Goal: Task Accomplishment & Management: Manage account settings

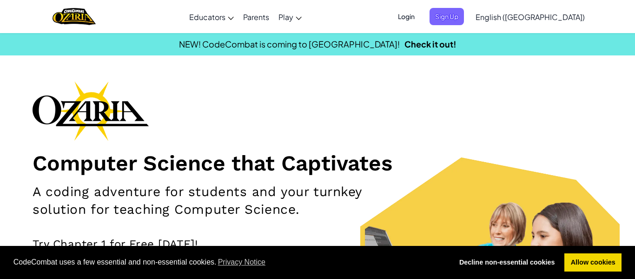
scroll to position [5, 0]
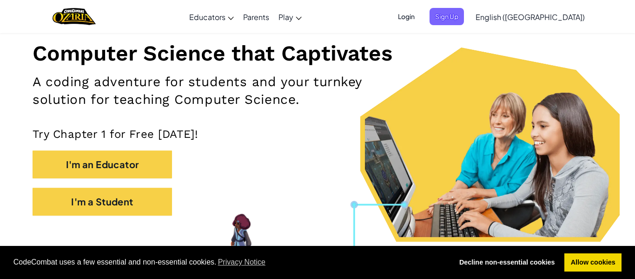
scroll to position [112, 0]
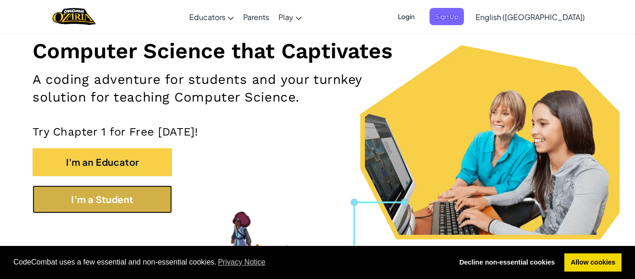
click at [171, 208] on button "I'm a Student" at bounding box center [103, 199] width 140 height 28
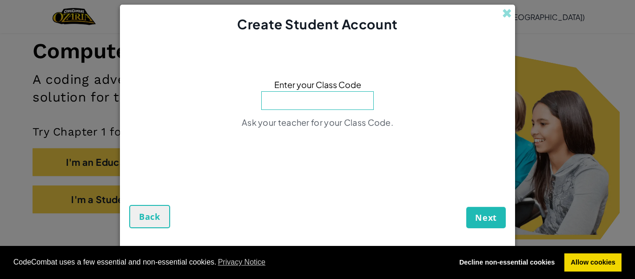
click at [237, 187] on div "Next Back" at bounding box center [317, 198] width 377 height 58
click at [266, 113] on div "Enter your Class Code Ask your teacher for your Class Code." at bounding box center [317, 106] width 377 height 127
click at [276, 98] on input at bounding box center [317, 100] width 113 height 19
click at [467, 207] on button "Next" at bounding box center [487, 217] width 40 height 21
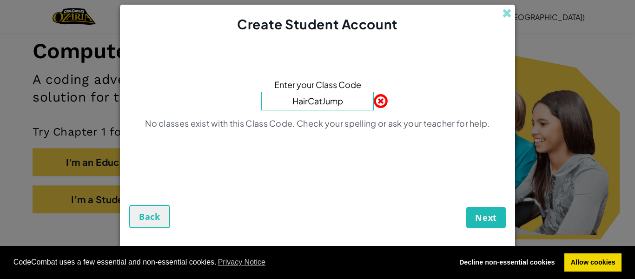
click at [372, 100] on input "HairCatJump" at bounding box center [317, 101] width 113 height 19
type input "H"
type input "RainLong Floor"
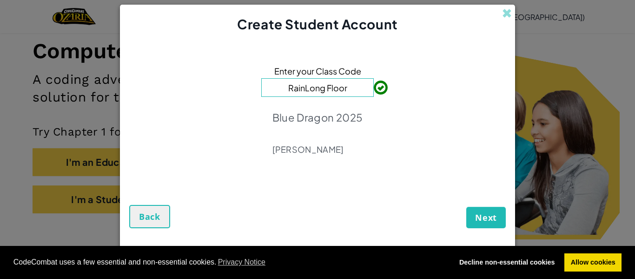
click at [474, 220] on button "Next" at bounding box center [487, 217] width 40 height 21
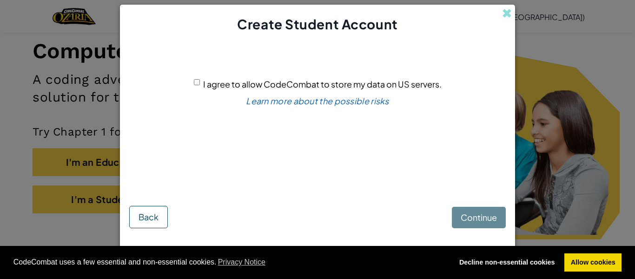
click at [194, 80] on input "I agree to allow CodeCombat to store my data on US servers." at bounding box center [197, 82] width 6 height 6
checkbox input "true"
click at [482, 213] on span "Continue" at bounding box center [479, 217] width 36 height 11
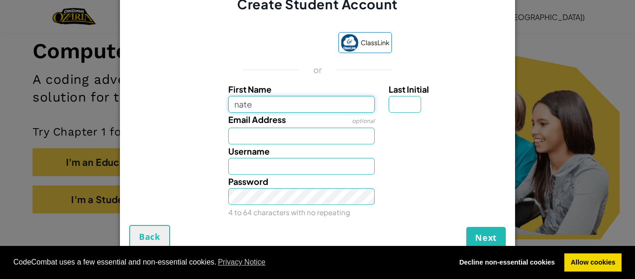
type input "Nate"
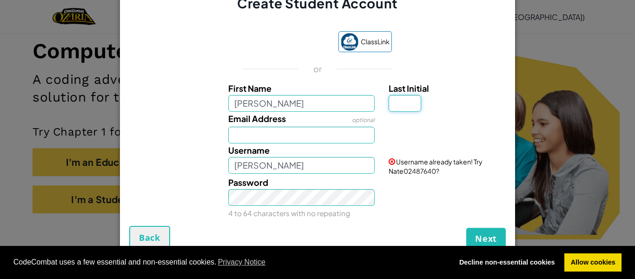
click at [400, 102] on input "Last Initial" at bounding box center [405, 103] width 33 height 17
type input "P"
click at [264, 163] on input "NateP" at bounding box center [301, 165] width 147 height 17
click at [467, 227] on button "Next" at bounding box center [487, 237] width 40 height 21
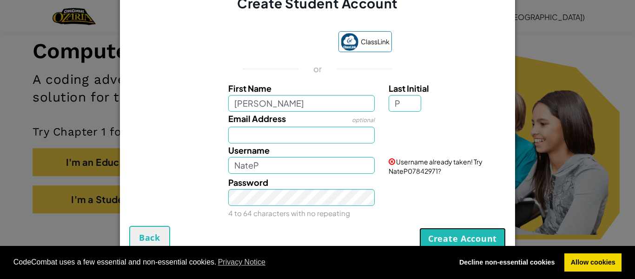
click at [430, 235] on button "Create Account" at bounding box center [463, 237] width 87 height 21
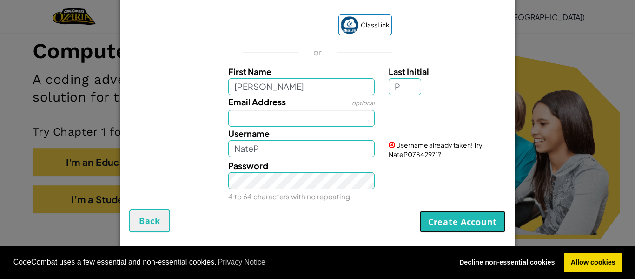
click at [447, 217] on button "Create Account" at bounding box center [463, 221] width 87 height 21
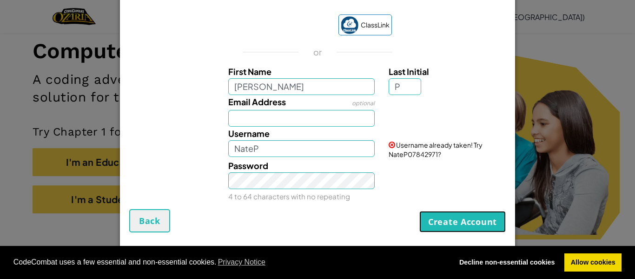
click at [447, 217] on button "Create Account" at bounding box center [463, 221] width 87 height 21
click at [262, 152] on input "NateP" at bounding box center [301, 148] width 147 height 17
type input "NateP4BZ"
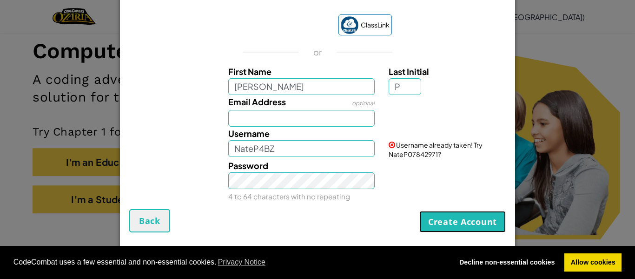
click at [432, 223] on button "Create Account" at bounding box center [463, 221] width 87 height 21
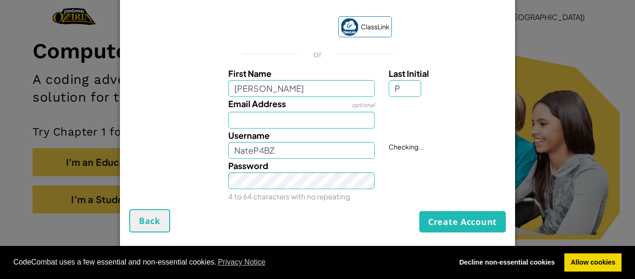
scroll to position [16, 0]
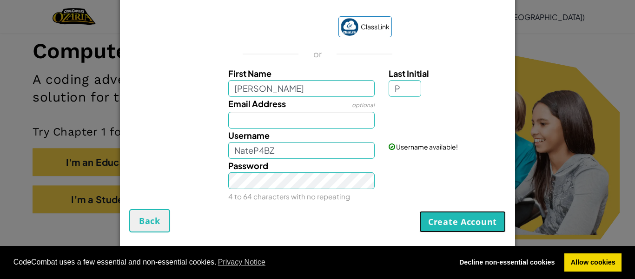
click at [432, 223] on button "Create Account" at bounding box center [463, 221] width 87 height 21
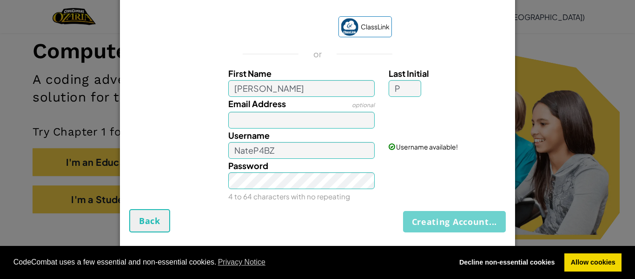
scroll to position [0, 0]
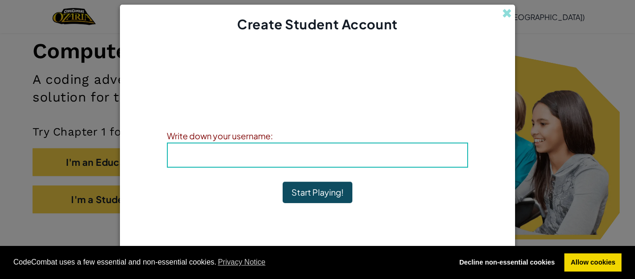
click at [384, 153] on h4 "Username : NateP4BZ" at bounding box center [317, 155] width 281 height 14
click at [329, 201] on button "Start Playing!" at bounding box center [318, 191] width 70 height 21
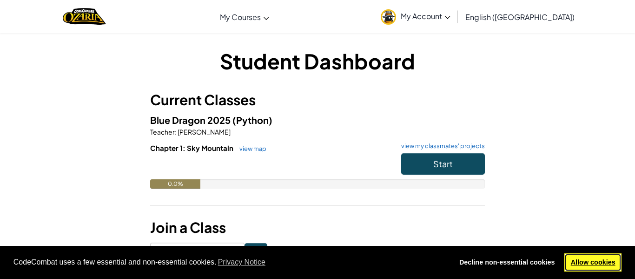
click at [583, 253] on link "Allow cookies" at bounding box center [593, 262] width 57 height 19
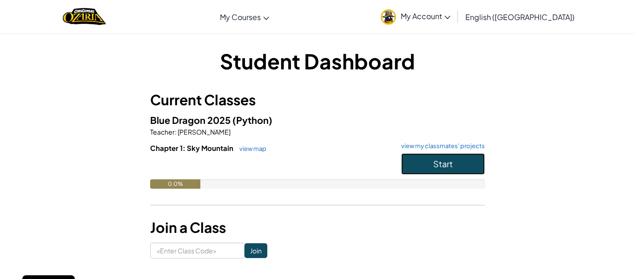
click at [409, 162] on button "Start" at bounding box center [443, 163] width 84 height 21
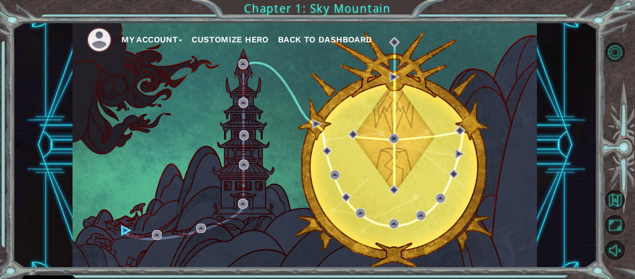
click at [254, 32] on ul "My Account Customize Hero Back to Dashboard" at bounding box center [312, 40] width 451 height 26
click at [246, 39] on button "Customize Hero" at bounding box center [230, 40] width 77 height 14
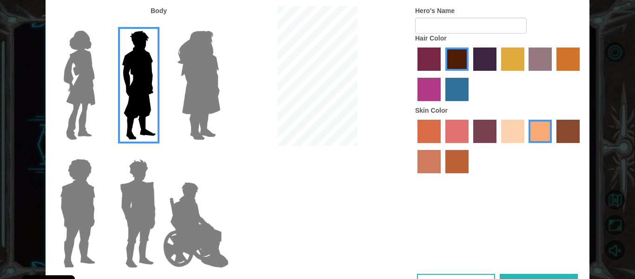
click at [429, 90] on label "medium red violet hair color" at bounding box center [429, 89] width 23 height 23
click at [581, 74] on input "medium red violet hair color" at bounding box center [581, 74] width 0 height 0
click at [458, 64] on label "maroon hair color" at bounding box center [457, 58] width 23 height 23
click at [442, 74] on input "maroon hair color" at bounding box center [442, 74] width 0 height 0
click at [488, 129] on label "tosca skin color" at bounding box center [485, 131] width 23 height 23
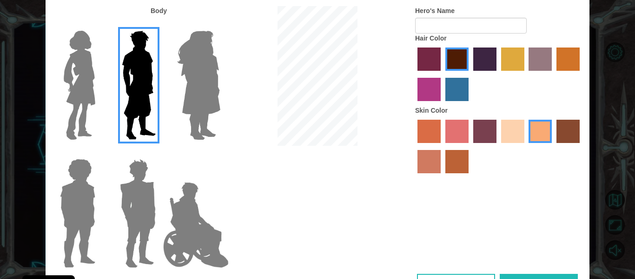
click at [470, 146] on input "tosca skin color" at bounding box center [470, 146] width 0 height 0
click at [447, 135] on label "froly skin color" at bounding box center [457, 131] width 23 height 23
click at [442, 146] on input "froly skin color" at bounding box center [442, 146] width 0 height 0
click at [474, 138] on label "tosca skin color" at bounding box center [485, 131] width 23 height 23
click at [470, 146] on input "tosca skin color" at bounding box center [470, 146] width 0 height 0
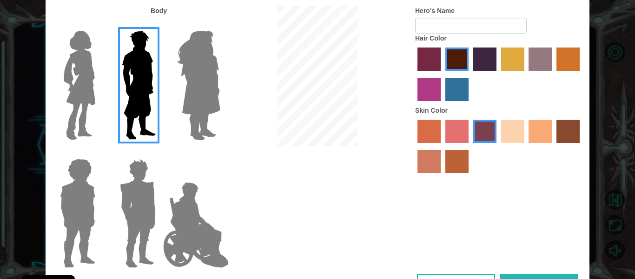
click at [423, 96] on label "medium red violet hair color" at bounding box center [429, 89] width 23 height 23
click at [581, 74] on input "medium red violet hair color" at bounding box center [581, 74] width 0 height 0
click at [503, 126] on label "sandy beach skin color" at bounding box center [512, 131] width 23 height 23
click at [498, 146] on input "sandy beach skin color" at bounding box center [498, 146] width 0 height 0
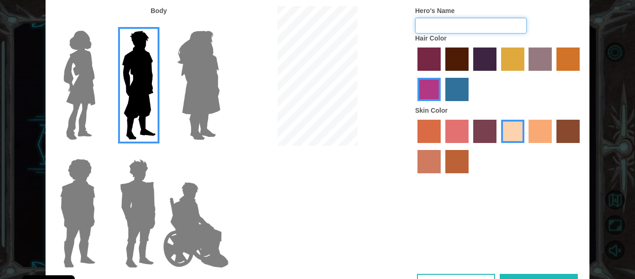
click at [421, 27] on input "Hero's Name" at bounding box center [471, 26] width 112 height 16
type input "b"
type input "a"
click at [193, 225] on img at bounding box center [196, 224] width 73 height 93
click at [220, 153] on input "Hero Jamie" at bounding box center [220, 153] width 0 height 0
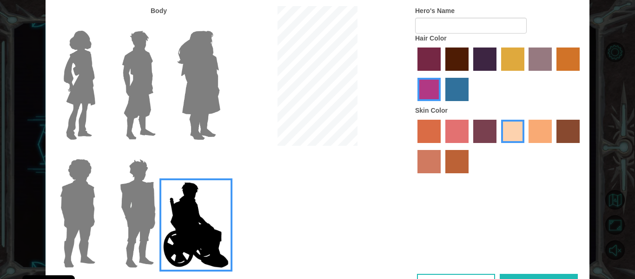
click at [195, 76] on img at bounding box center [199, 85] width 51 height 116
click at [220, 25] on input "Hero Amethyst" at bounding box center [220, 25] width 0 height 0
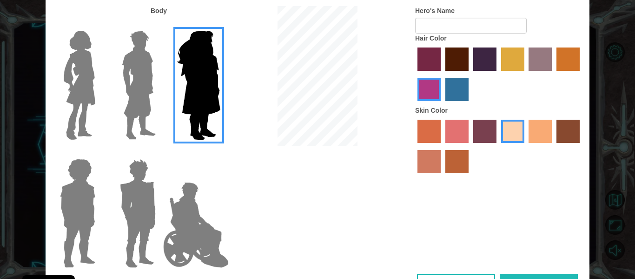
click at [158, 74] on img at bounding box center [138, 85] width 41 height 116
click at [160, 25] on input "Hero Lars" at bounding box center [160, 25] width 0 height 0
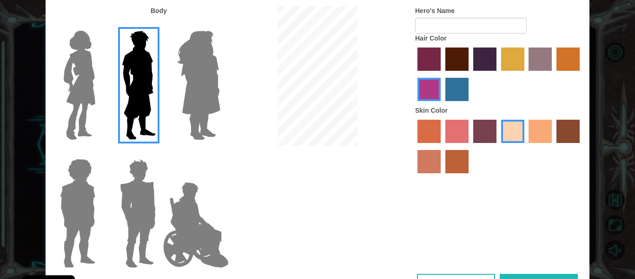
click at [131, 224] on img at bounding box center [137, 213] width 43 height 116
click at [160, 153] on input "Hero Garnet" at bounding box center [160, 153] width 0 height 0
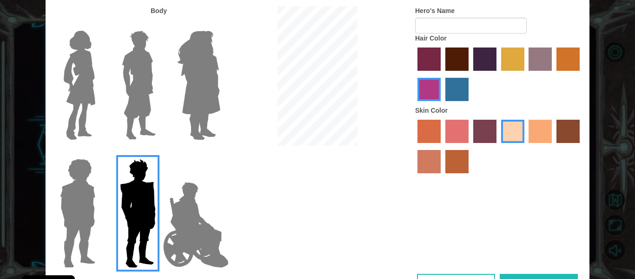
click at [138, 72] on img at bounding box center [138, 85] width 41 height 116
click at [160, 25] on input "Hero Lars" at bounding box center [160, 25] width 0 height 0
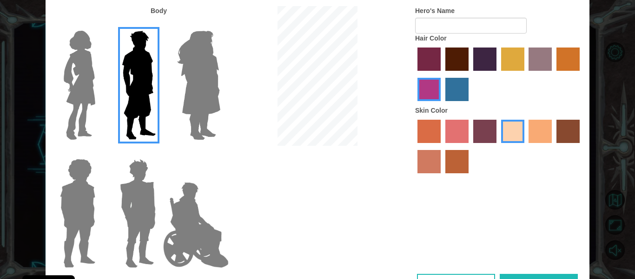
click at [462, 54] on label "maroon hair color" at bounding box center [457, 58] width 23 height 23
click at [442, 74] on input "maroon hair color" at bounding box center [442, 74] width 0 height 0
click at [485, 65] on label "hot purple hair color" at bounding box center [485, 58] width 23 height 23
click at [470, 74] on input "hot purple hair color" at bounding box center [470, 74] width 0 height 0
click at [490, 123] on label "tosca skin color" at bounding box center [485, 131] width 23 height 23
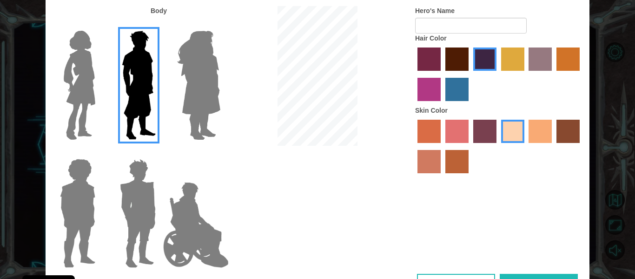
click at [470, 146] on input "tosca skin color" at bounding box center [470, 146] width 0 height 0
click at [524, 128] on label "sandy beach skin color" at bounding box center [512, 131] width 23 height 23
click at [498, 146] on input "sandy beach skin color" at bounding box center [498, 146] width 0 height 0
click at [533, 128] on label "tacao skin color" at bounding box center [540, 131] width 23 height 23
click at [526, 146] on input "tacao skin color" at bounding box center [526, 146] width 0 height 0
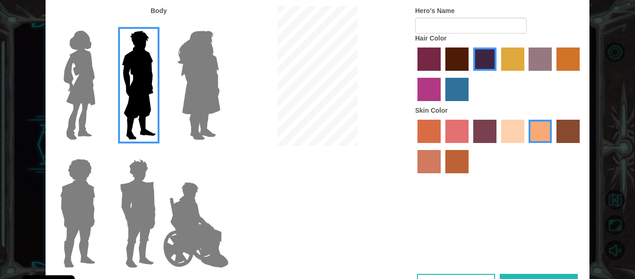
click at [512, 132] on label "sandy beach skin color" at bounding box center [512, 131] width 23 height 23
click at [498, 146] on input "sandy beach skin color" at bounding box center [498, 146] width 0 height 0
click at [437, 153] on label "burning sand skin color" at bounding box center [429, 161] width 23 height 23
click at [581, 146] on input "burning sand skin color" at bounding box center [581, 146] width 0 height 0
click at [467, 156] on label "smoke tree skin color" at bounding box center [457, 161] width 23 height 23
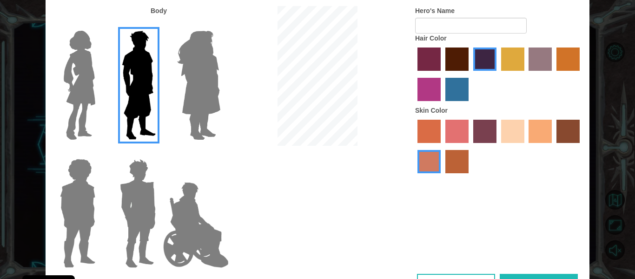
click at [442, 176] on input "smoke tree skin color" at bounding box center [442, 176] width 0 height 0
click at [505, 138] on label "sandy beach skin color" at bounding box center [512, 131] width 23 height 23
click at [498, 146] on input "sandy beach skin color" at bounding box center [498, 146] width 0 height 0
click at [526, 146] on input "tacao skin color" at bounding box center [526, 146] width 0 height 0
click at [554, 146] on input "karma skin color" at bounding box center [554, 146] width 0 height 0
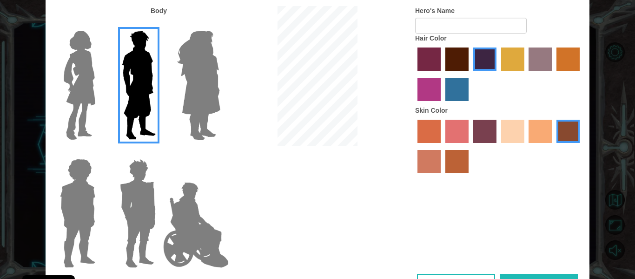
click at [498, 135] on div at bounding box center [498, 147] width 167 height 60
click at [504, 132] on label "sandy beach skin color" at bounding box center [512, 131] width 23 height 23
click at [498, 146] on input "sandy beach skin color" at bounding box center [498, 146] width 0 height 0
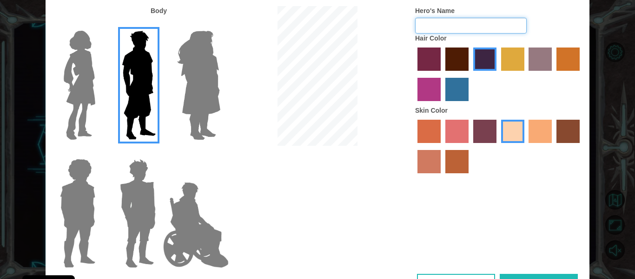
click at [438, 30] on input "Hero's Name" at bounding box center [471, 26] width 112 height 16
type input "jinu"
